Goal: Task Accomplishment & Management: Manage account settings

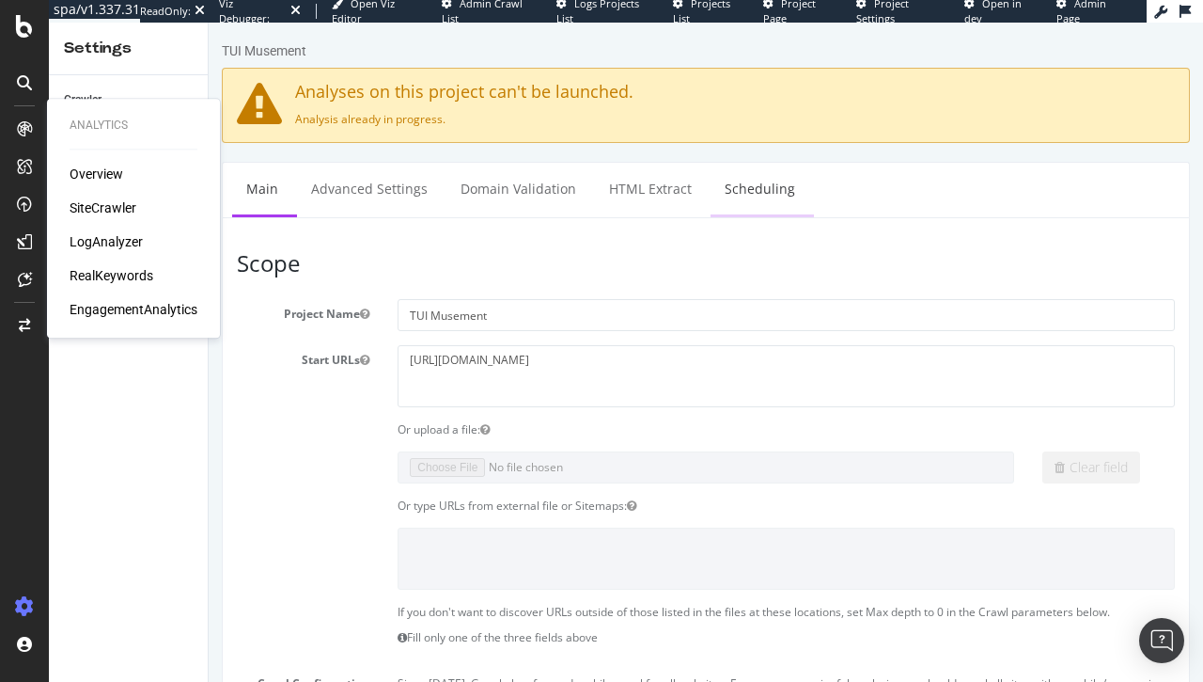
click at [754, 179] on link "Scheduling" at bounding box center [760, 189] width 99 height 52
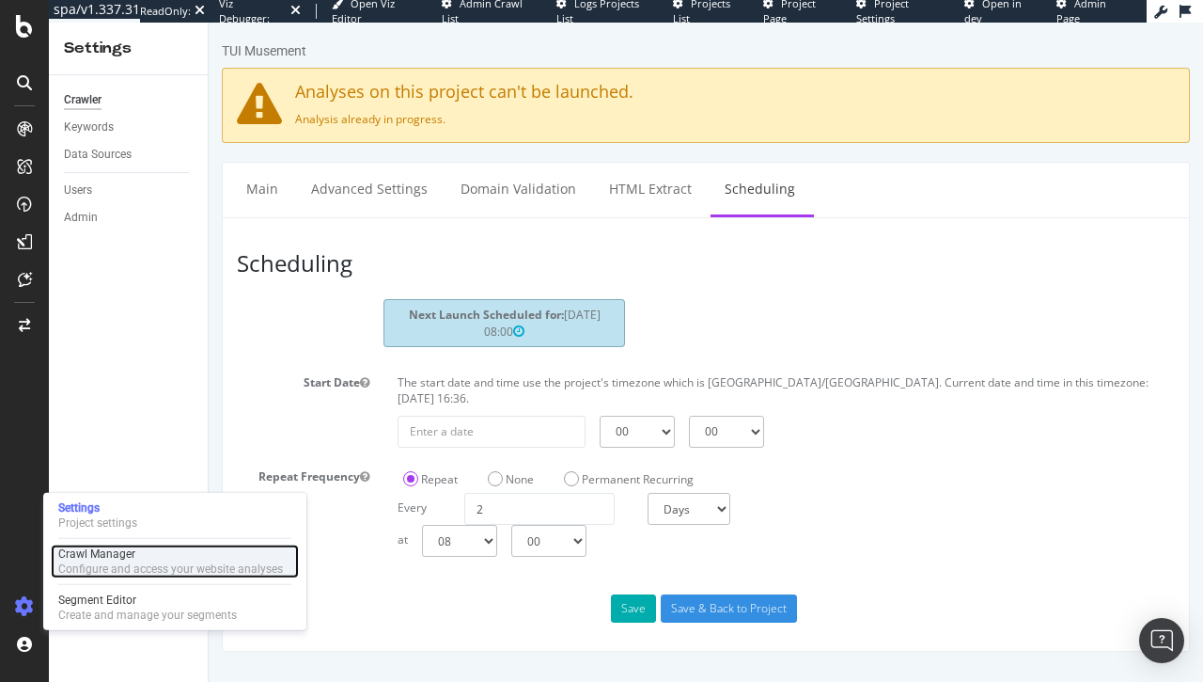
click at [90, 554] on div "Crawl Manager" at bounding box center [170, 553] width 225 height 15
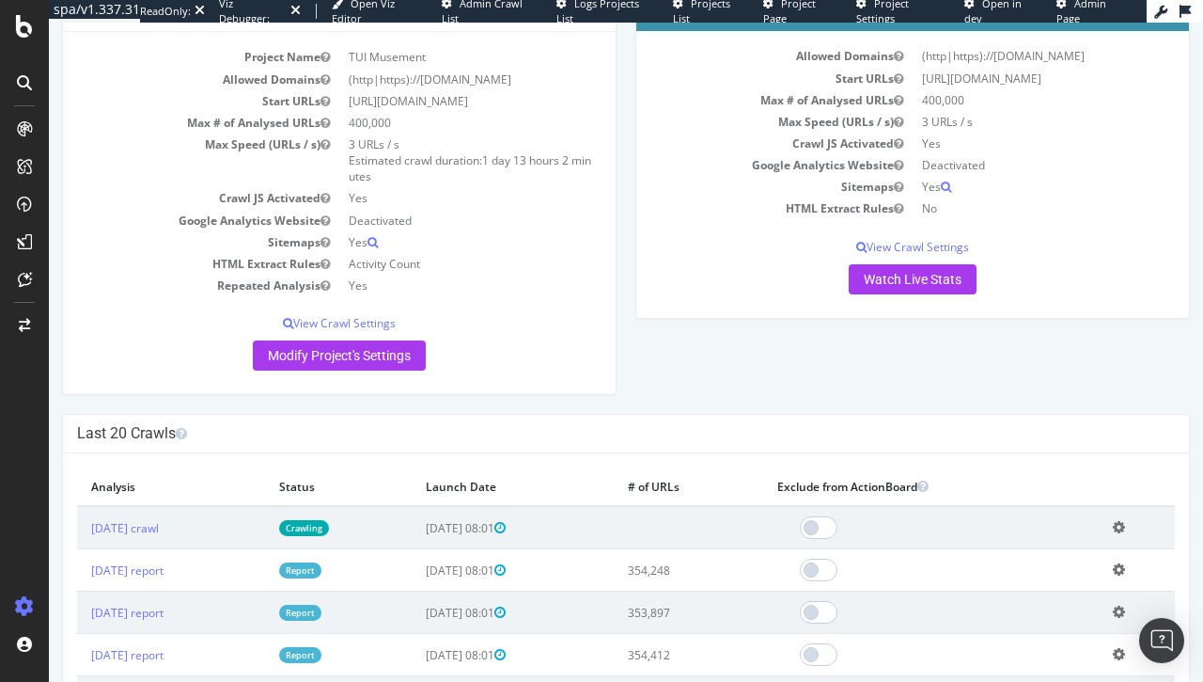
scroll to position [220, 0]
